Goal: Transaction & Acquisition: Book appointment/travel/reservation

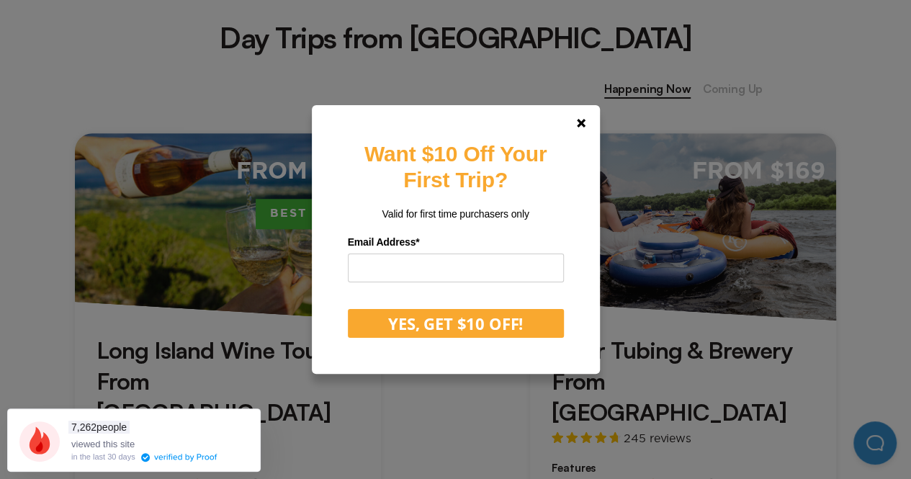
scroll to position [588, 0]
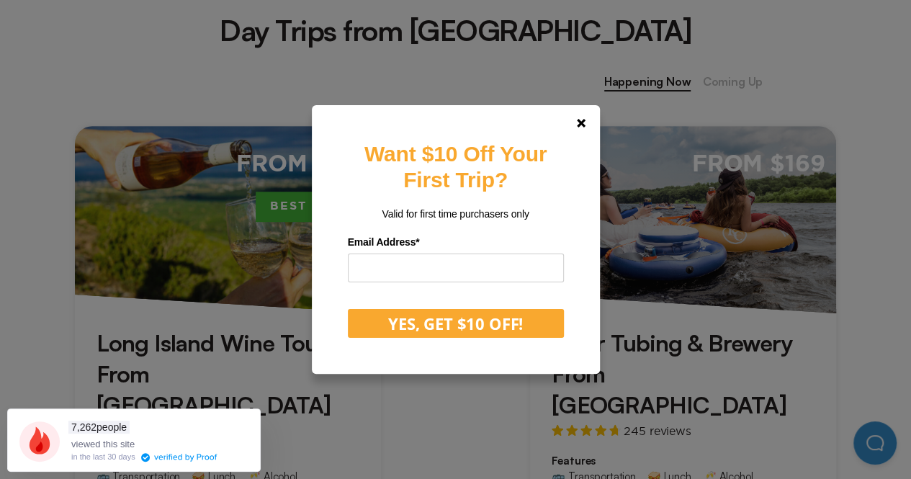
click at [597, 127] on link at bounding box center [581, 123] width 35 height 35
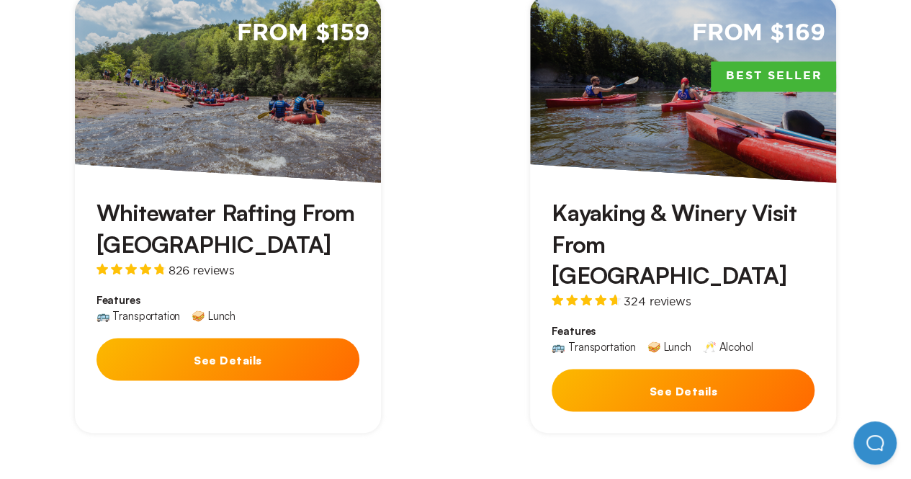
scroll to position [1296, 0]
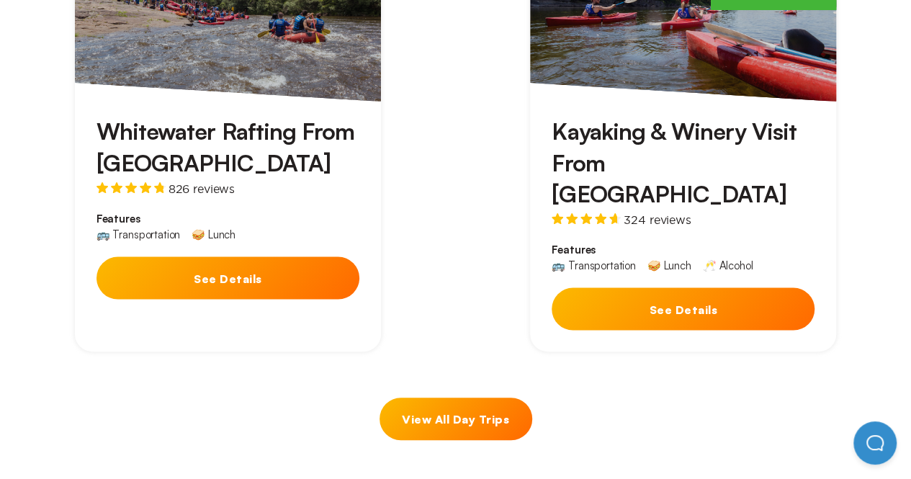
click at [503, 398] on link "View All Day Trips" at bounding box center [456, 419] width 153 height 43
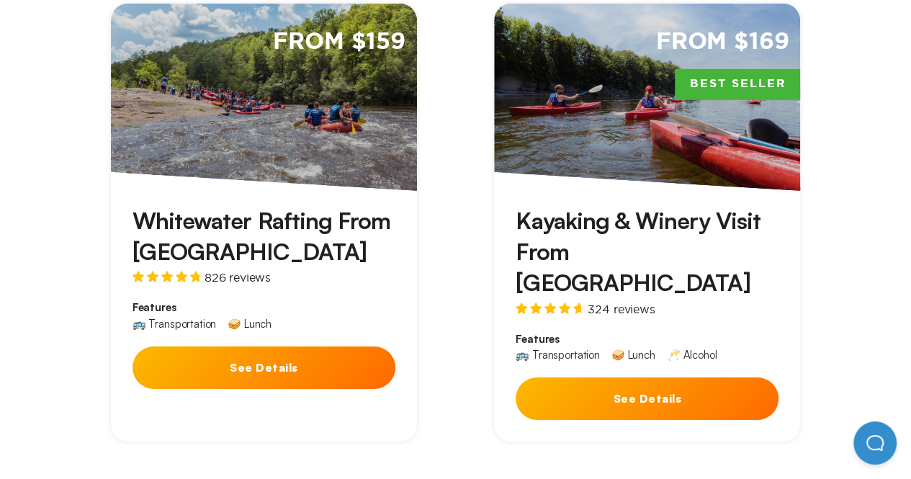
scroll to position [2092, 0]
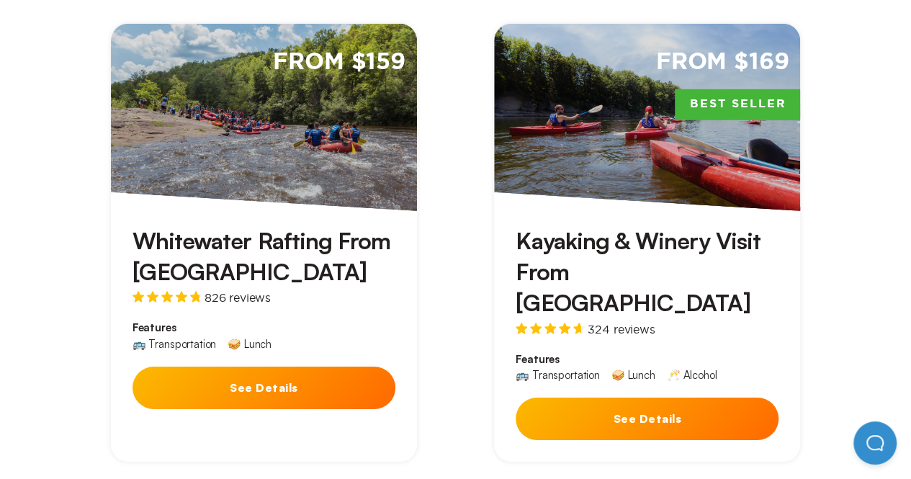
click at [275, 367] on button "See Details" at bounding box center [264, 388] width 263 height 43
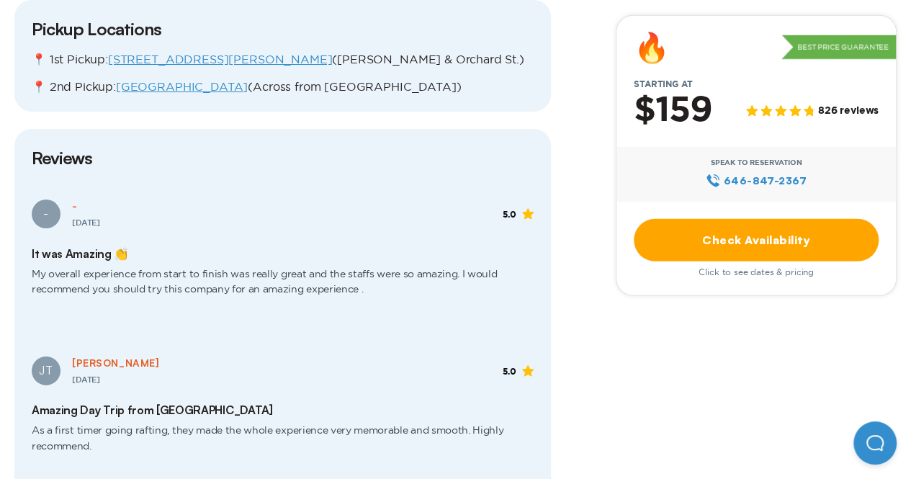
scroll to position [2020, 0]
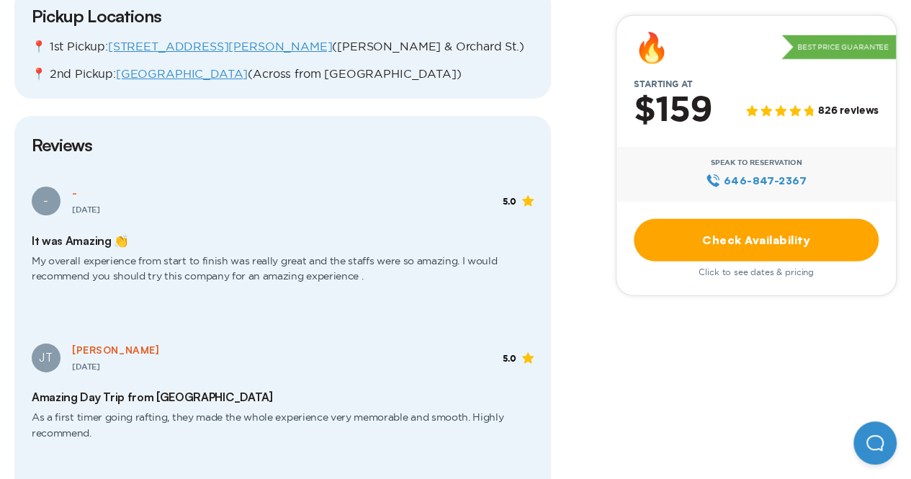
click at [732, 246] on link "Check Availability" at bounding box center [756, 239] width 245 height 43
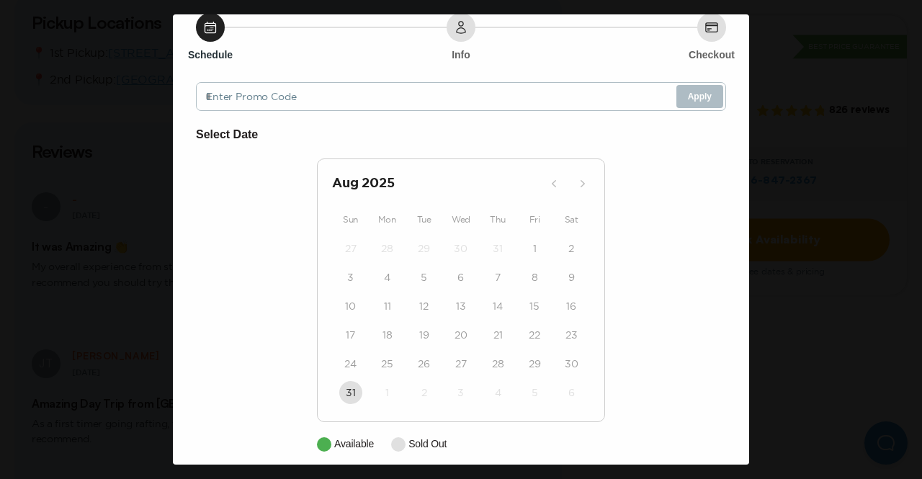
scroll to position [66, 0]
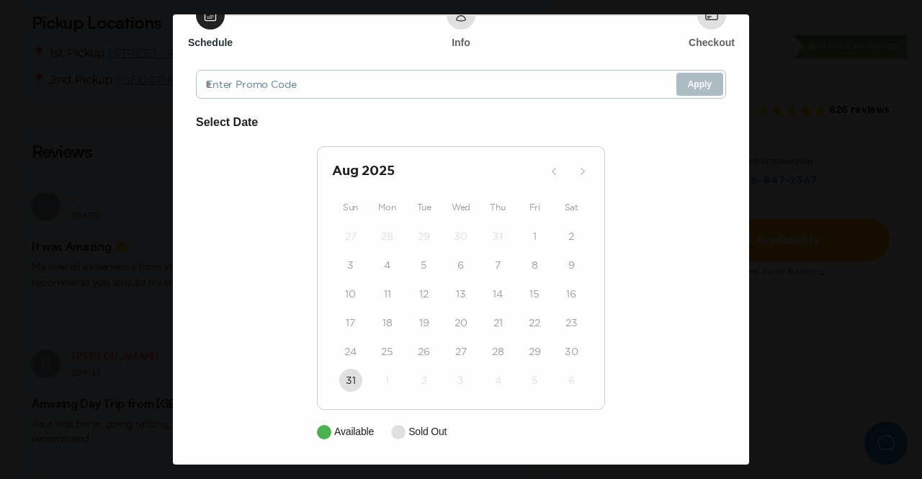
click at [344, 435] on p "Available" at bounding box center [354, 431] width 40 height 15
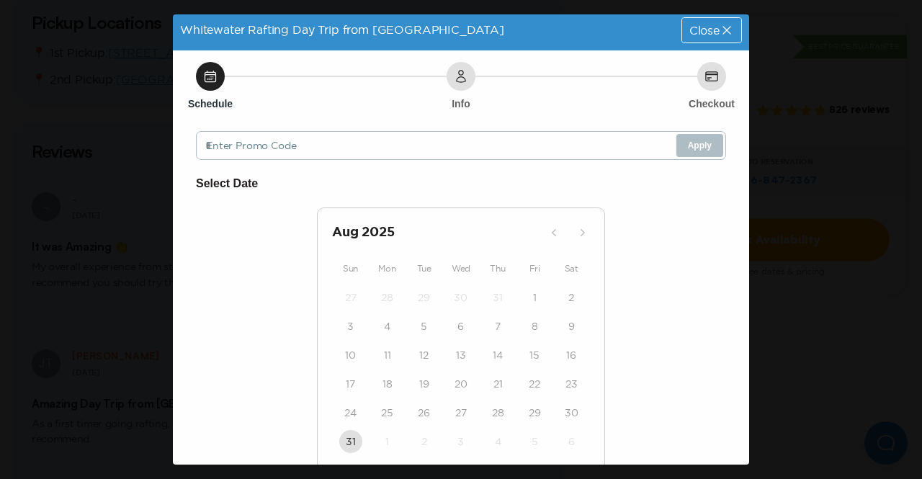
scroll to position [0, 0]
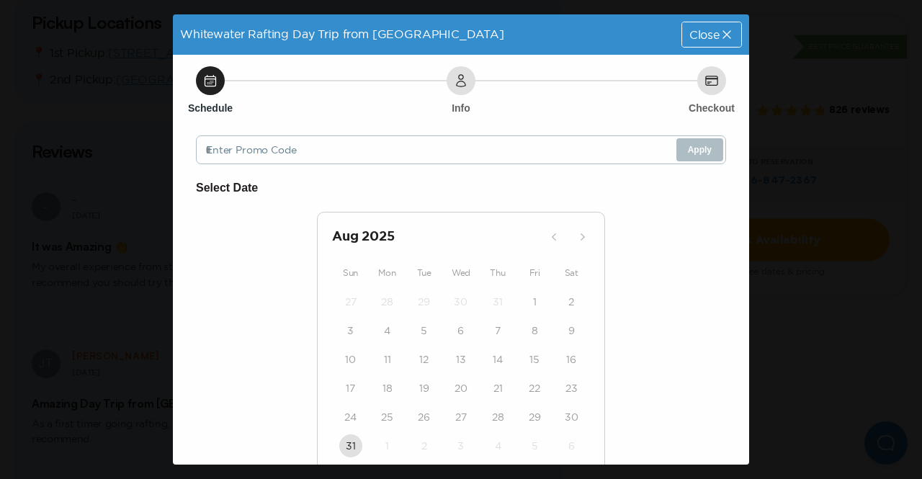
click at [720, 33] on icon at bounding box center [727, 34] width 14 height 14
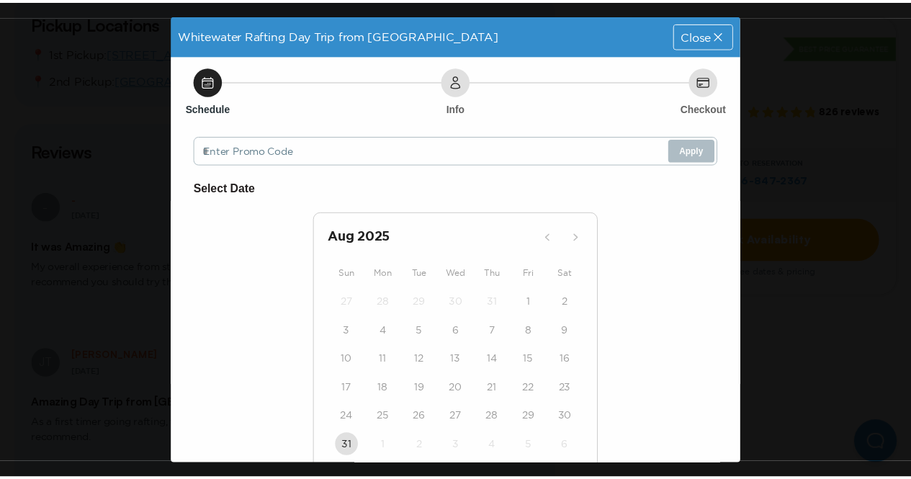
scroll to position [2020, 0]
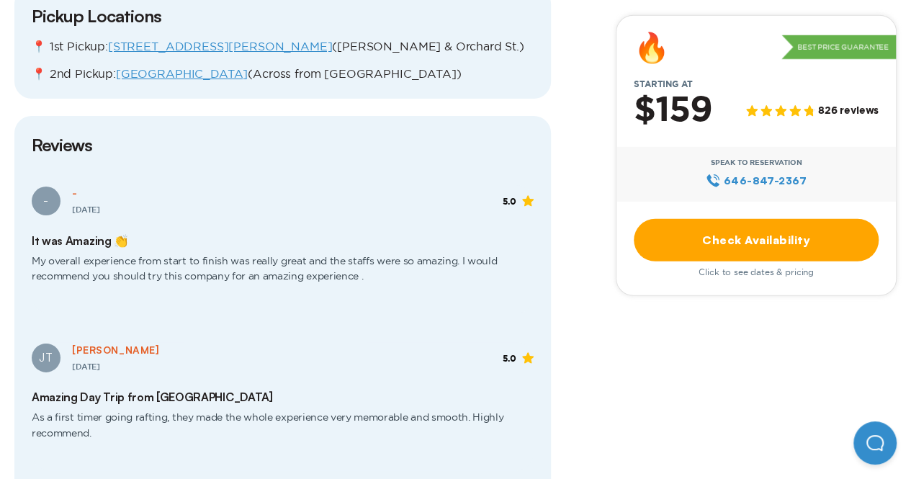
click at [748, 242] on link "Check Availability" at bounding box center [756, 239] width 245 height 43
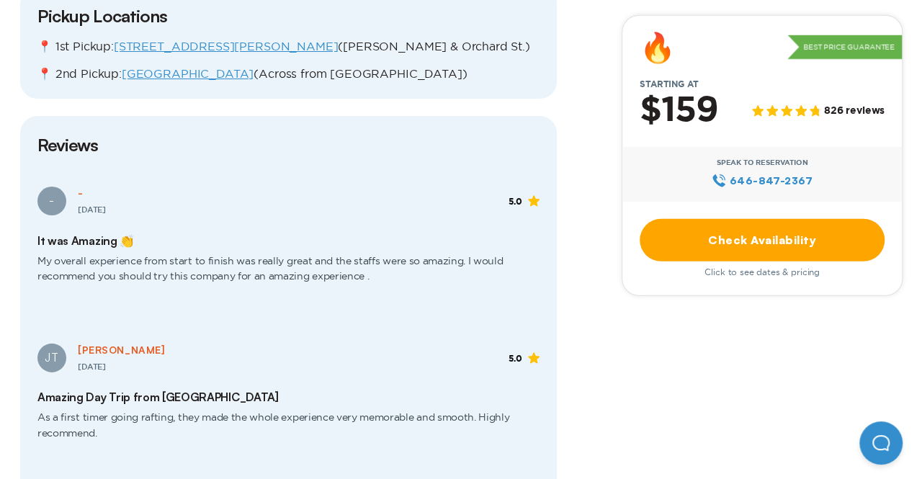
scroll to position [0, 0]
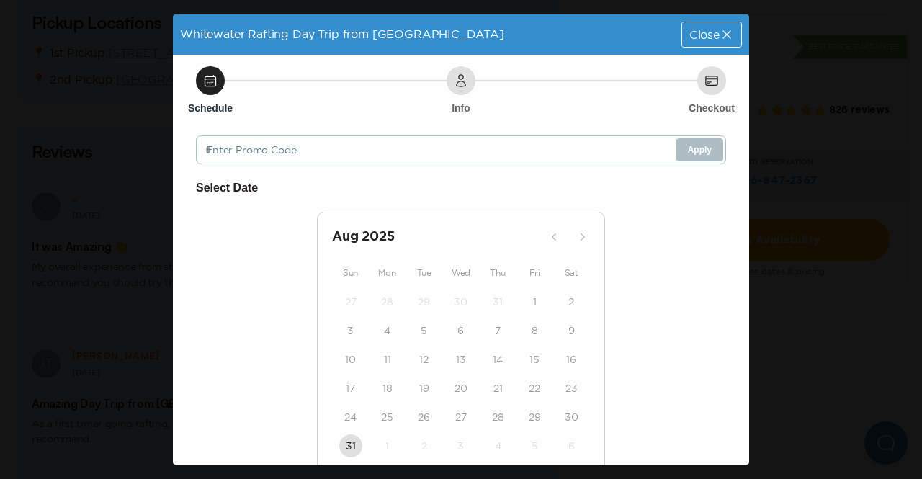
click at [209, 85] on icon at bounding box center [210, 80] width 14 height 14
click at [702, 31] on span "Close" at bounding box center [705, 35] width 30 height 12
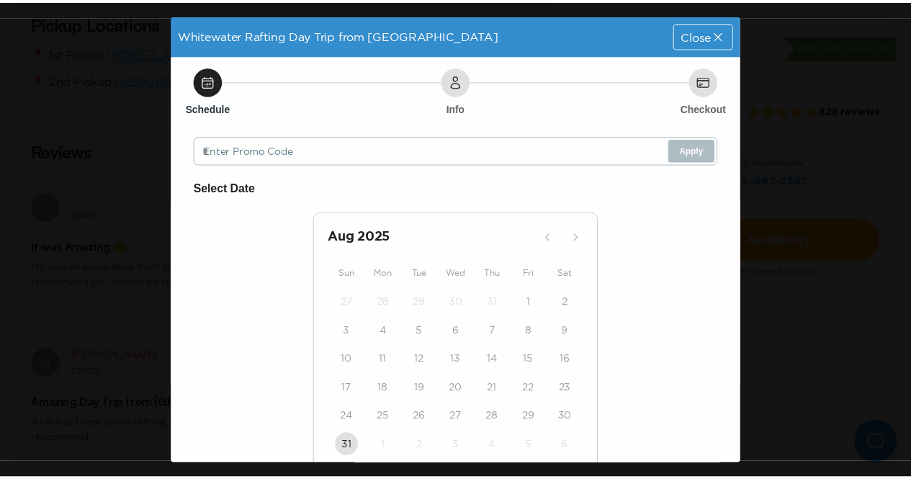
scroll to position [2020, 0]
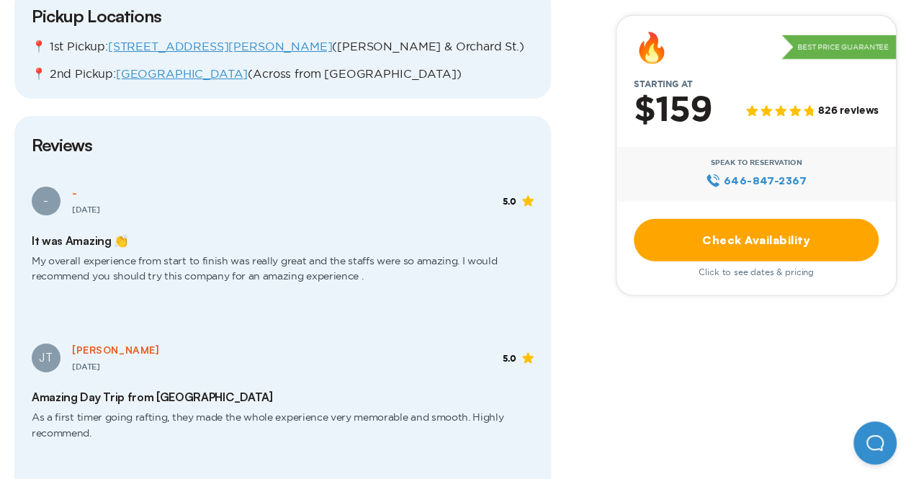
scroll to position [2092, 0]
